Goal: Navigation & Orientation: Understand site structure

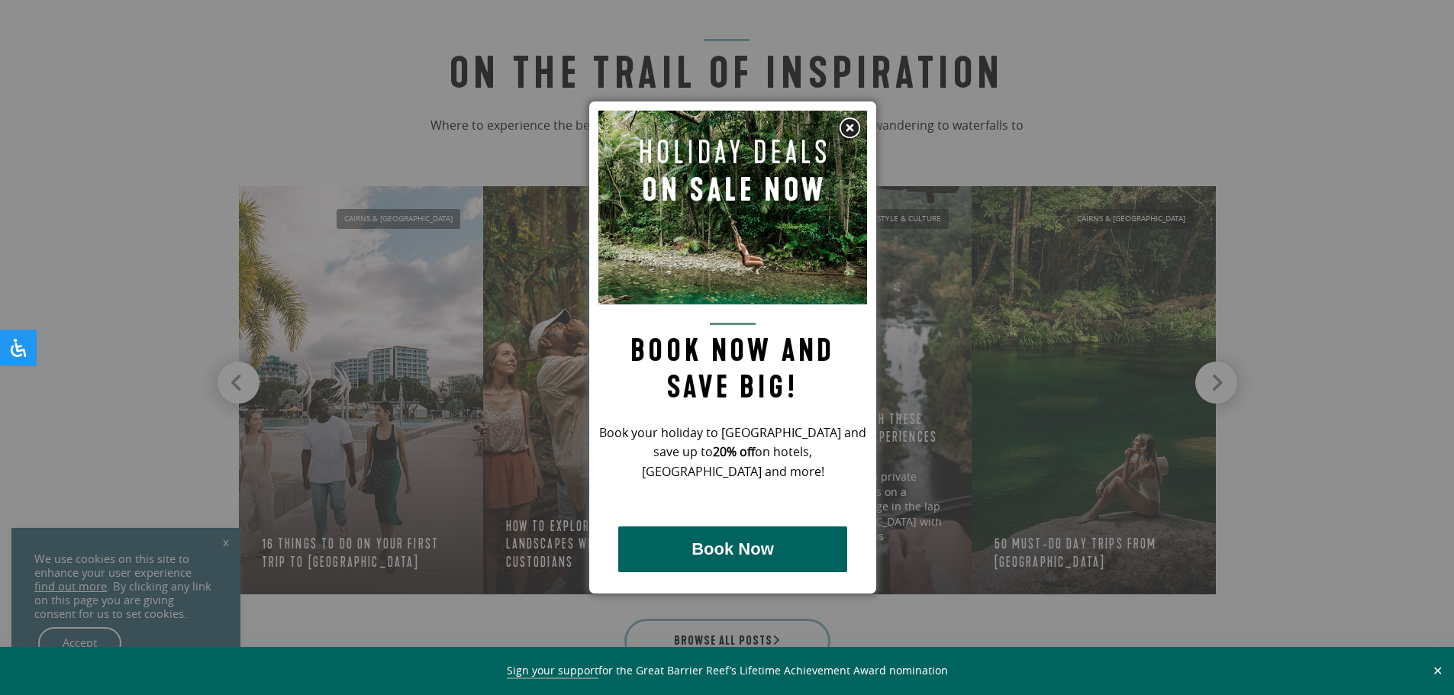
scroll to position [1450, 0]
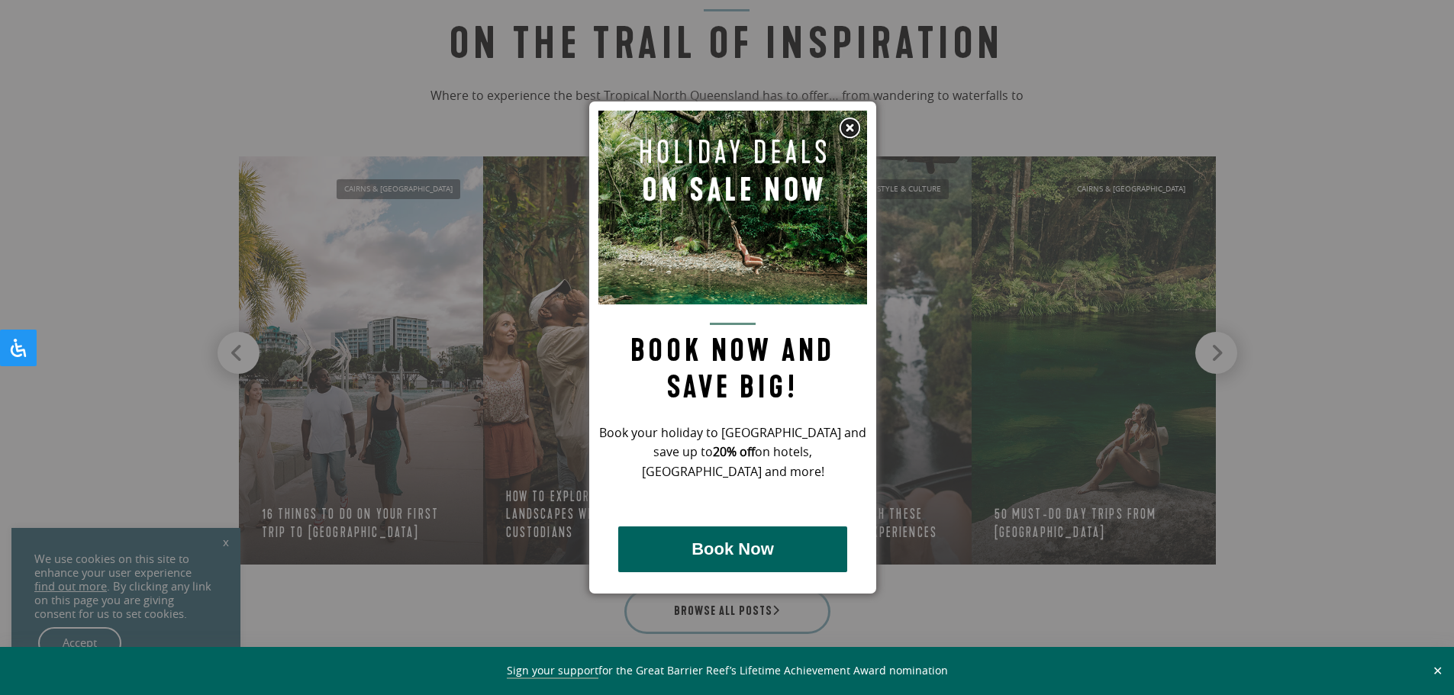
click at [850, 127] on img at bounding box center [849, 128] width 23 height 23
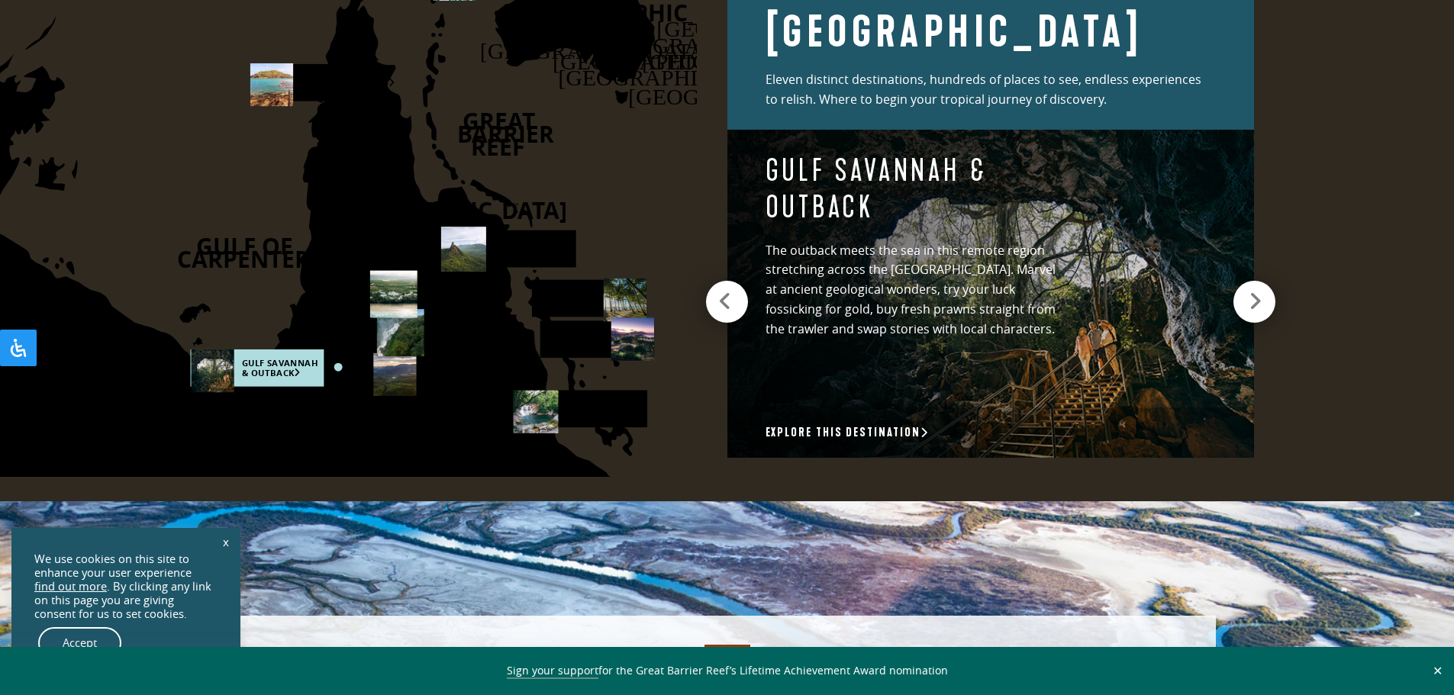
scroll to position [2213, 0]
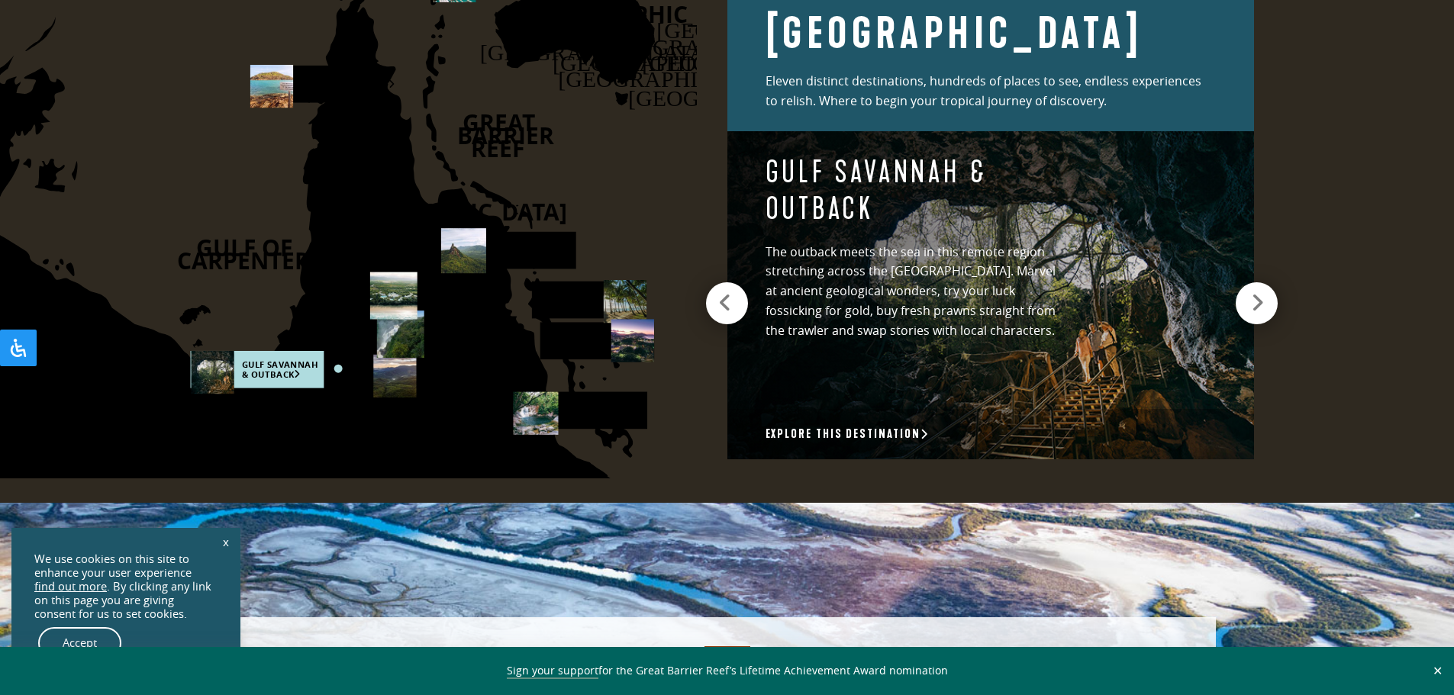
click at [1257, 292] on icon at bounding box center [1257, 302] width 13 height 21
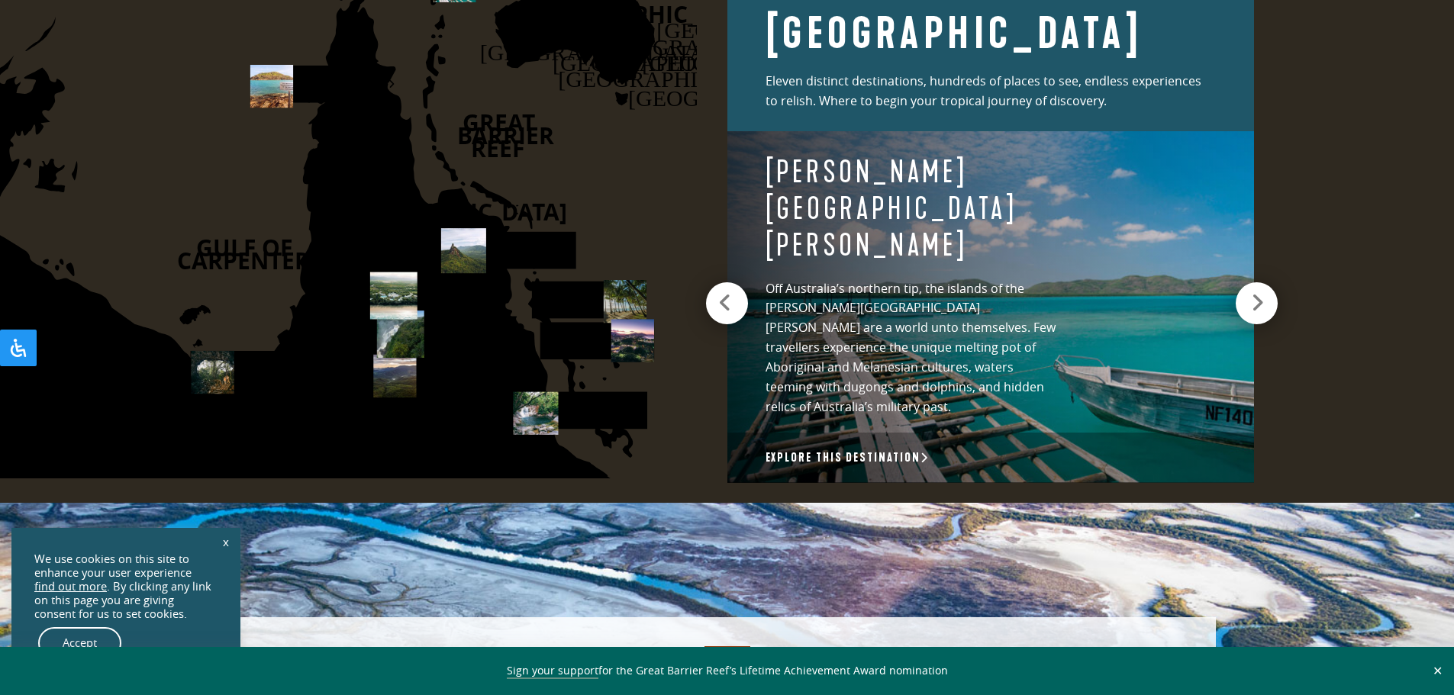
click at [1257, 292] on icon at bounding box center [1257, 302] width 13 height 21
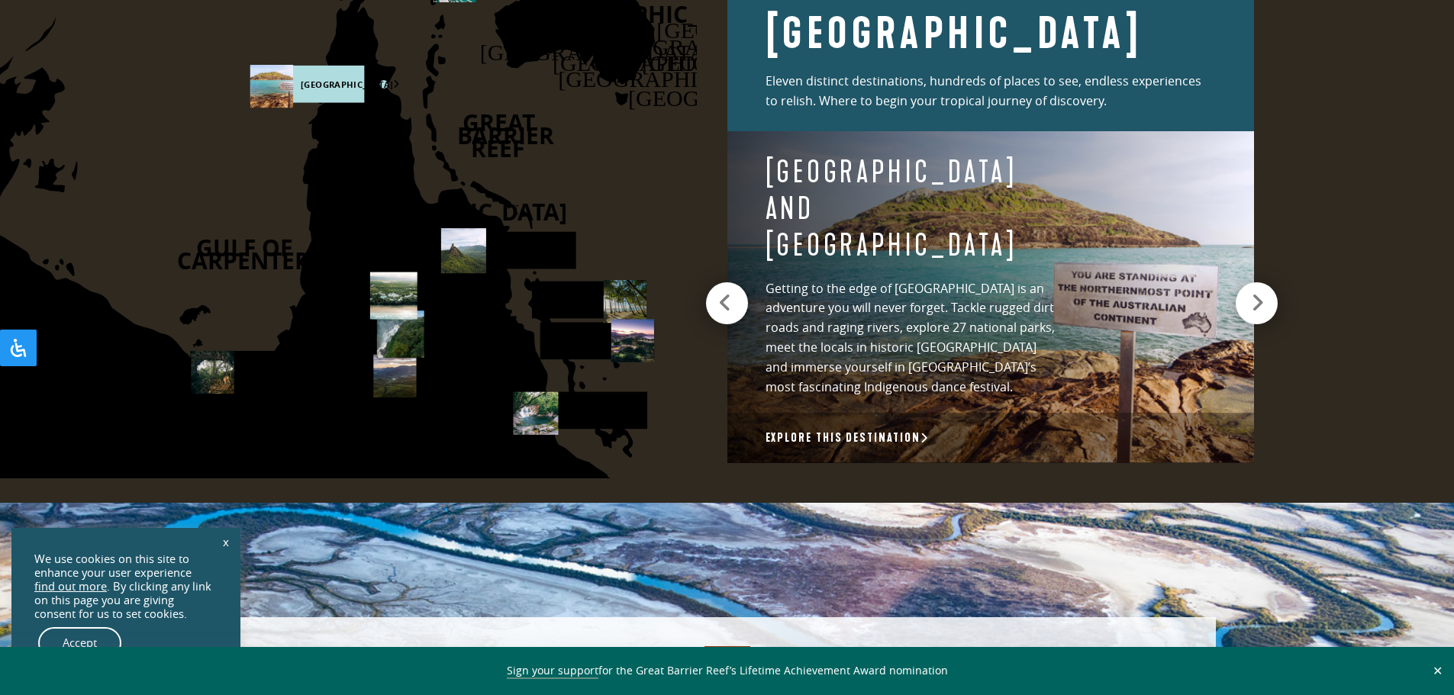
click at [1257, 292] on icon at bounding box center [1257, 302] width 13 height 21
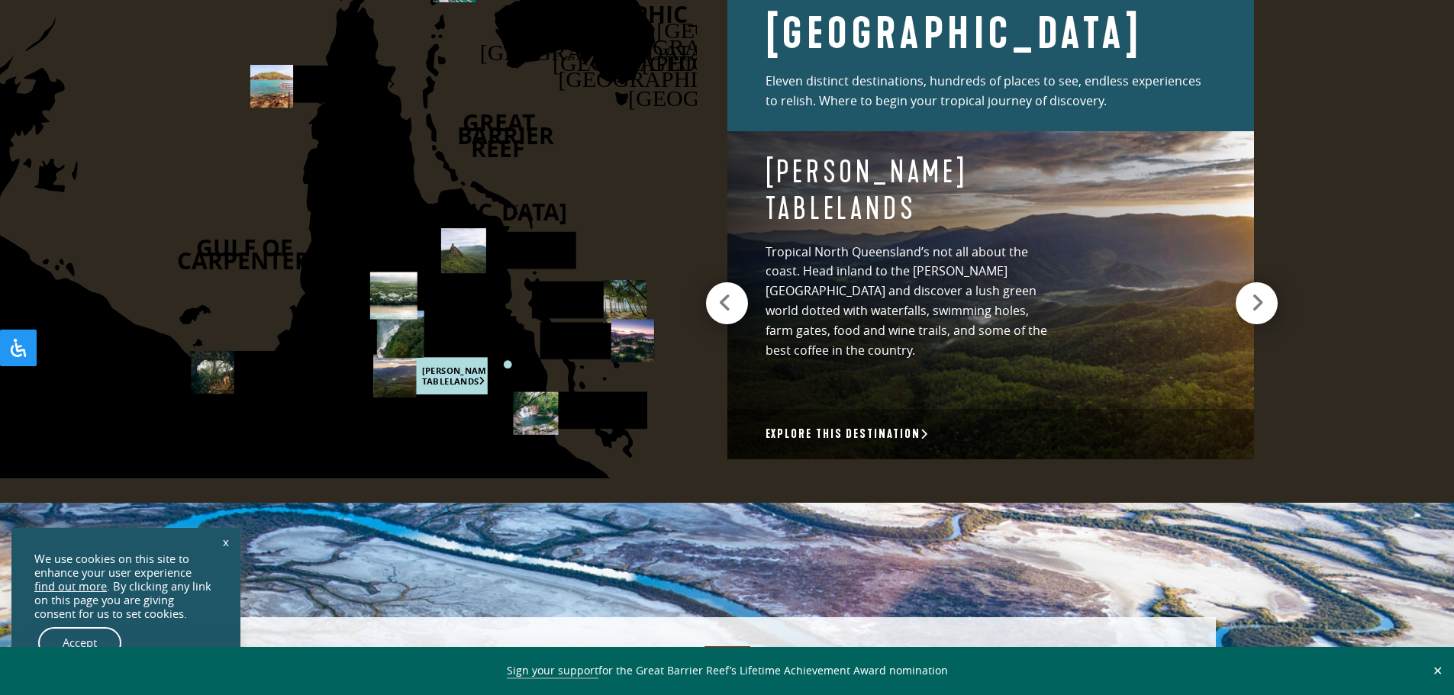
click at [1262, 295] on icon at bounding box center [1257, 302] width 13 height 21
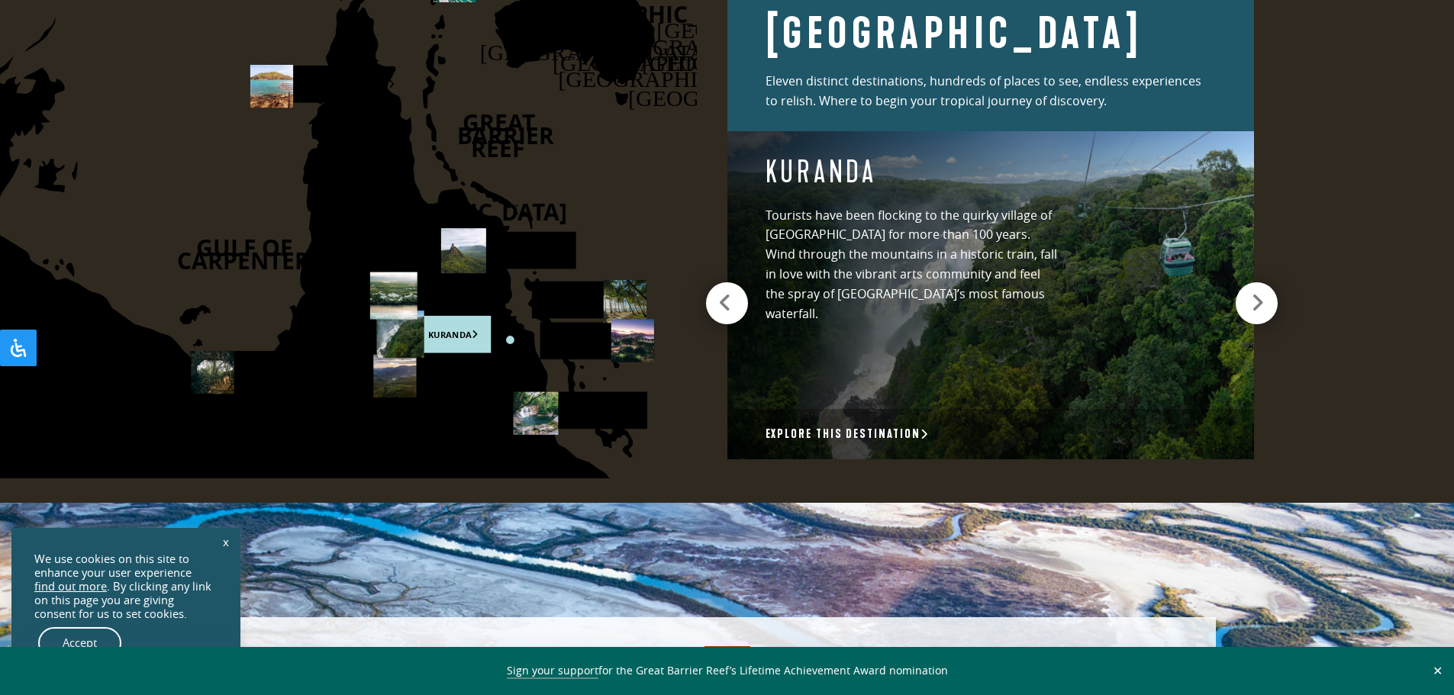
click at [1252, 294] on icon at bounding box center [1257, 302] width 13 height 21
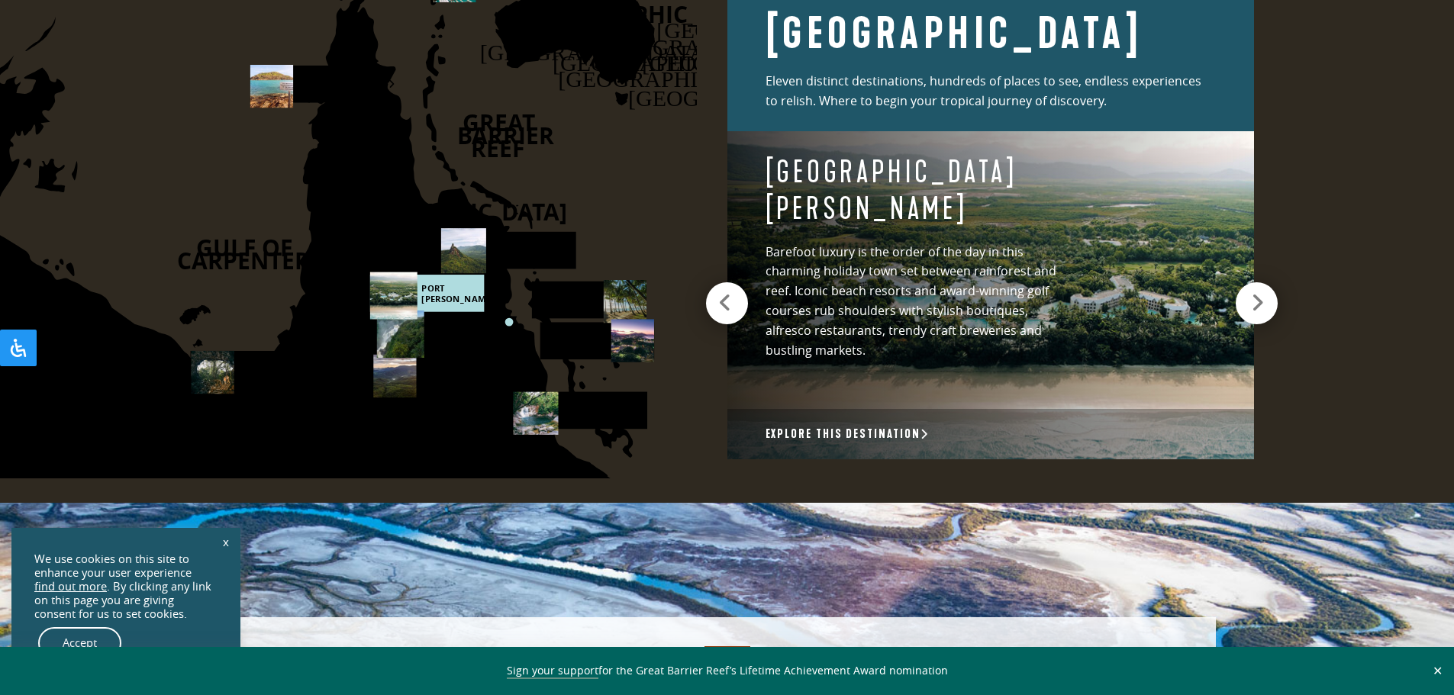
click at [1252, 294] on icon at bounding box center [1257, 302] width 13 height 21
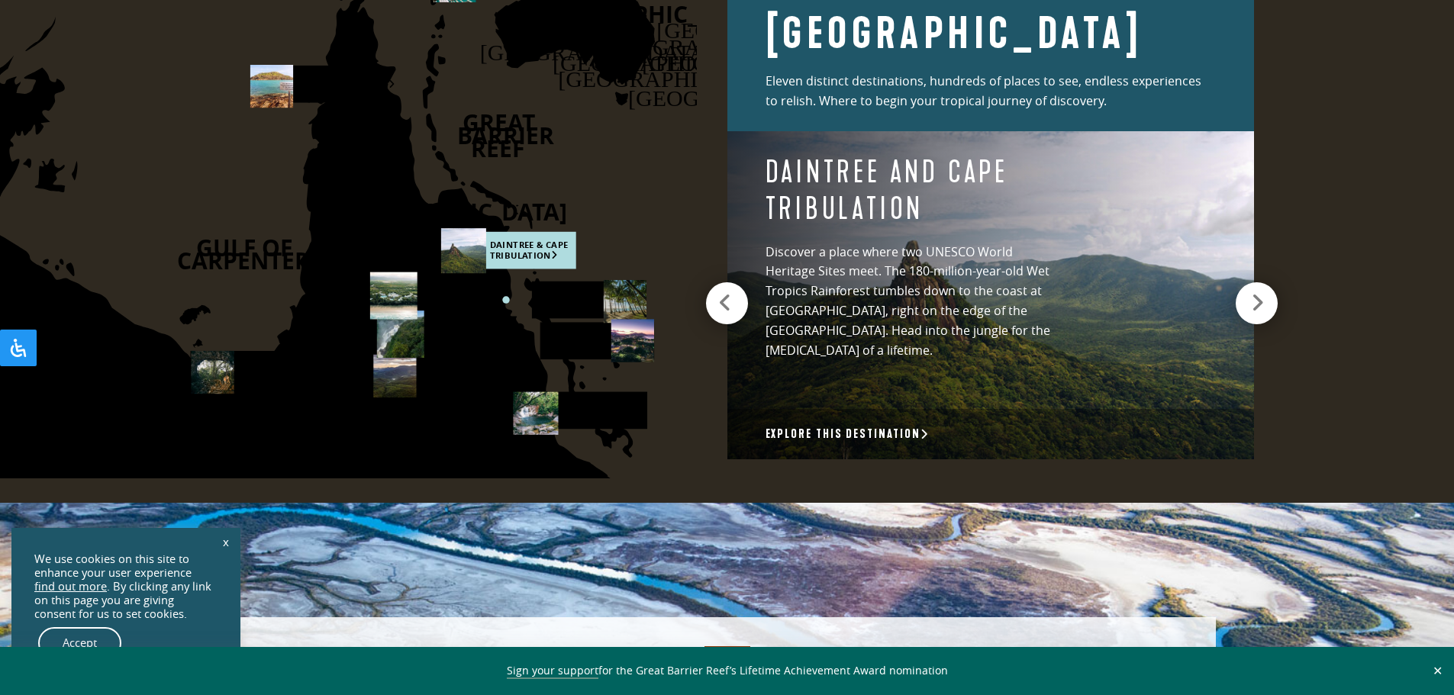
click at [1252, 294] on icon at bounding box center [1257, 302] width 13 height 21
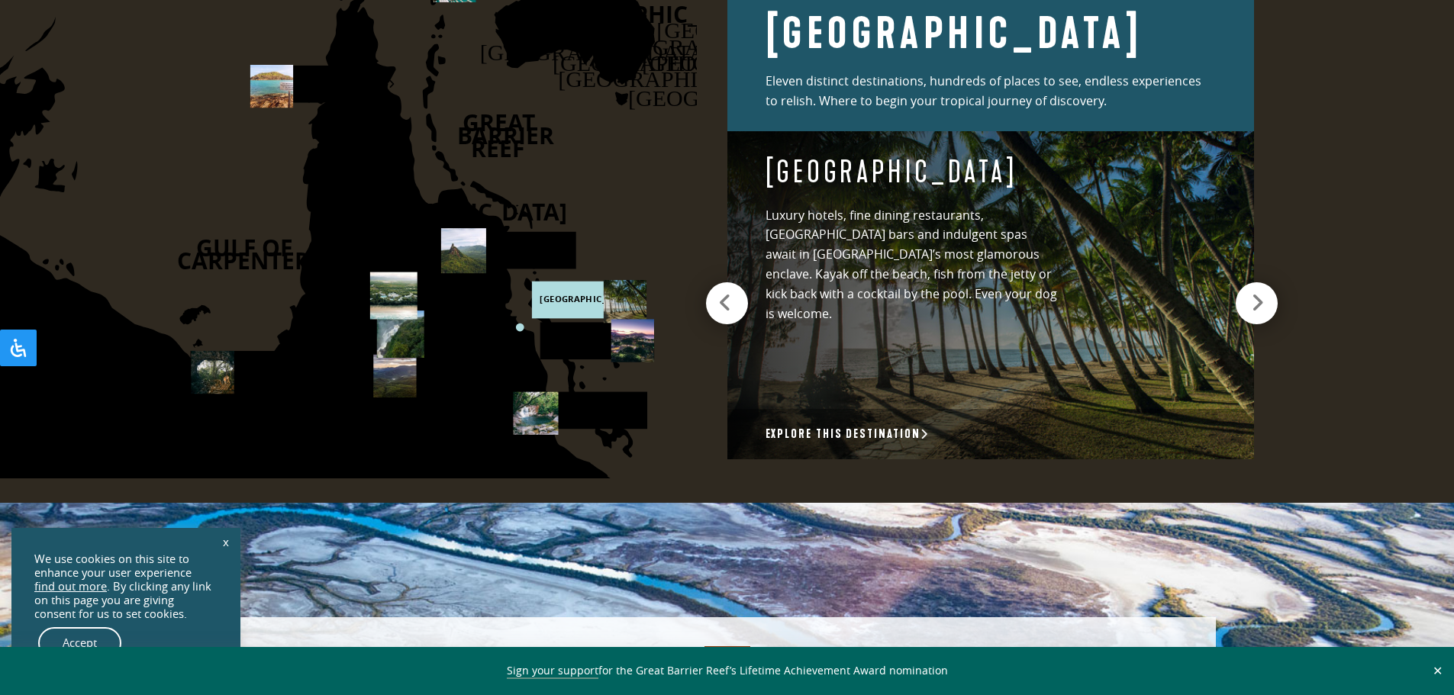
click at [1252, 294] on icon at bounding box center [1257, 302] width 13 height 21
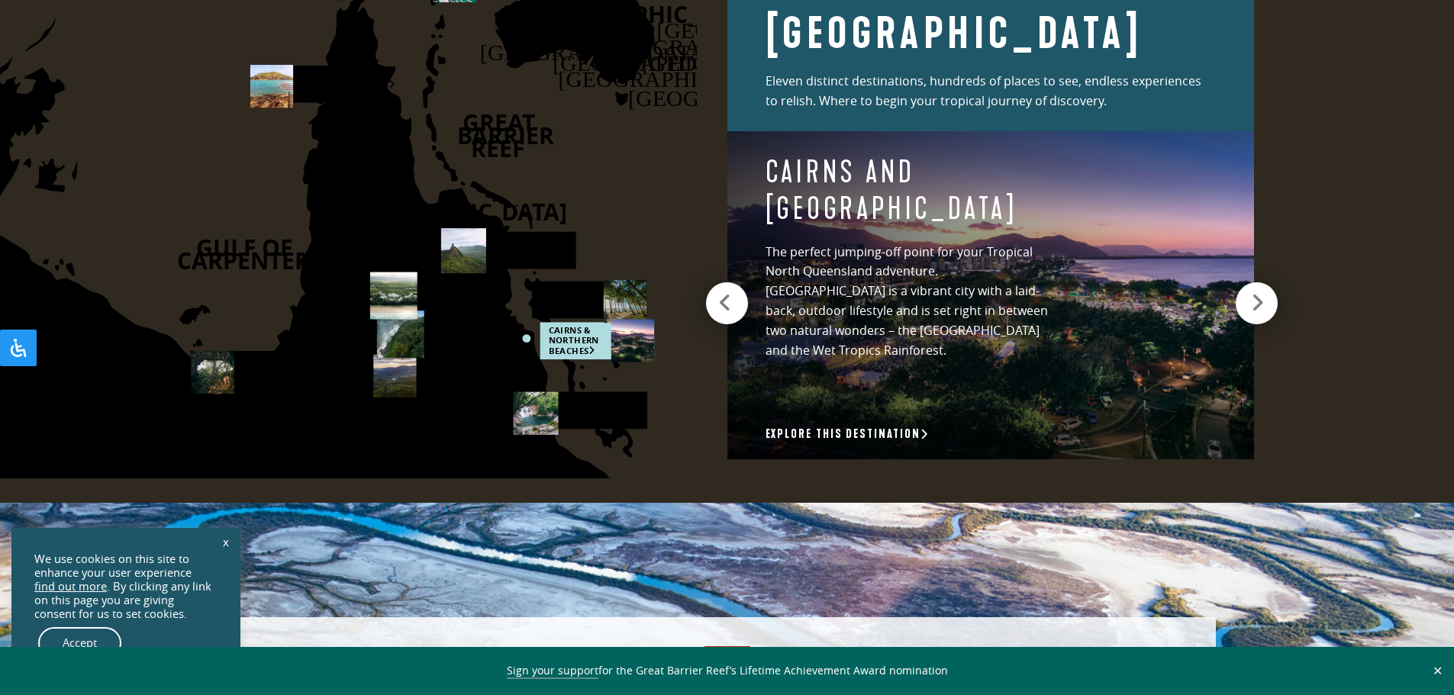
click at [1252, 294] on icon at bounding box center [1257, 302] width 13 height 21
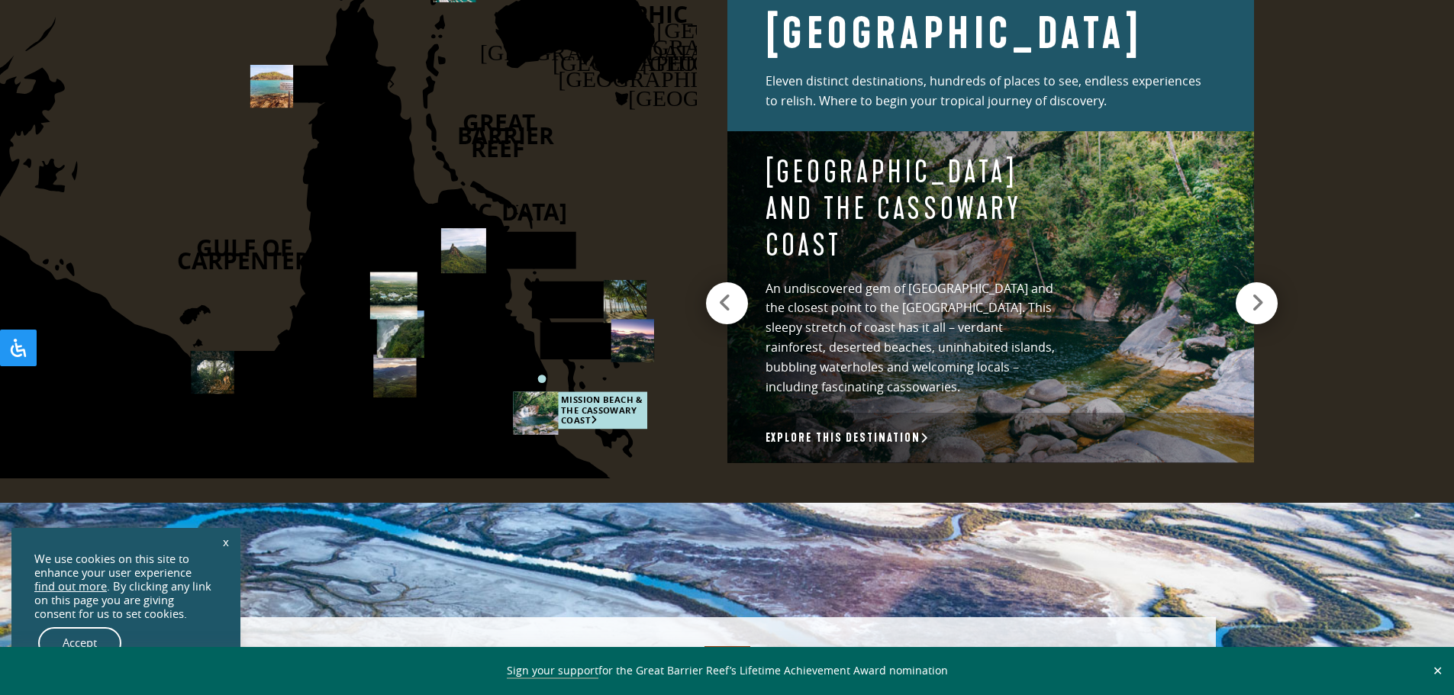
click at [1252, 294] on icon at bounding box center [1257, 302] width 13 height 21
click at [1254, 293] on icon at bounding box center [1257, 302] width 13 height 21
click at [1241, 288] on div at bounding box center [1256, 303] width 42 height 42
